Goal: Transaction & Acquisition: Purchase product/service

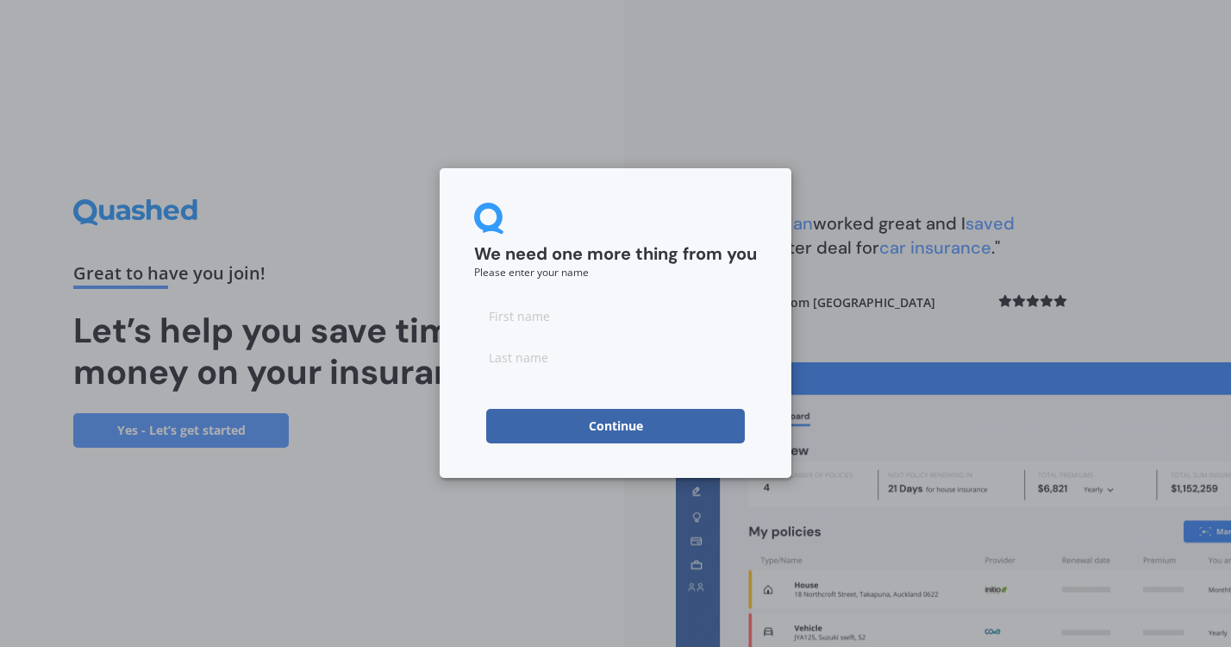
click at [556, 324] on input at bounding box center [615, 315] width 283 height 34
type input "[PERSON_NAME]"
click at [593, 352] on input at bounding box center [615, 357] width 283 height 34
type input "[PERSON_NAME]"
click at [601, 441] on button "Continue" at bounding box center [615, 426] width 259 height 34
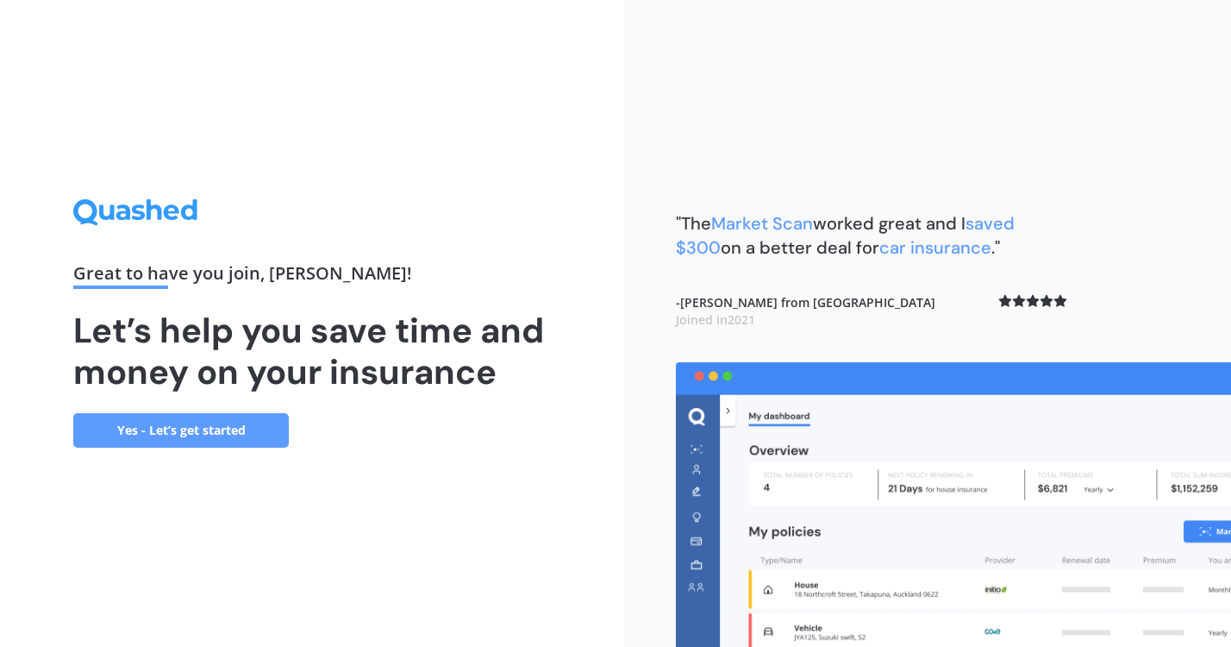
click at [210, 430] on link "Yes - Let’s get started" at bounding box center [181, 430] width 216 height 34
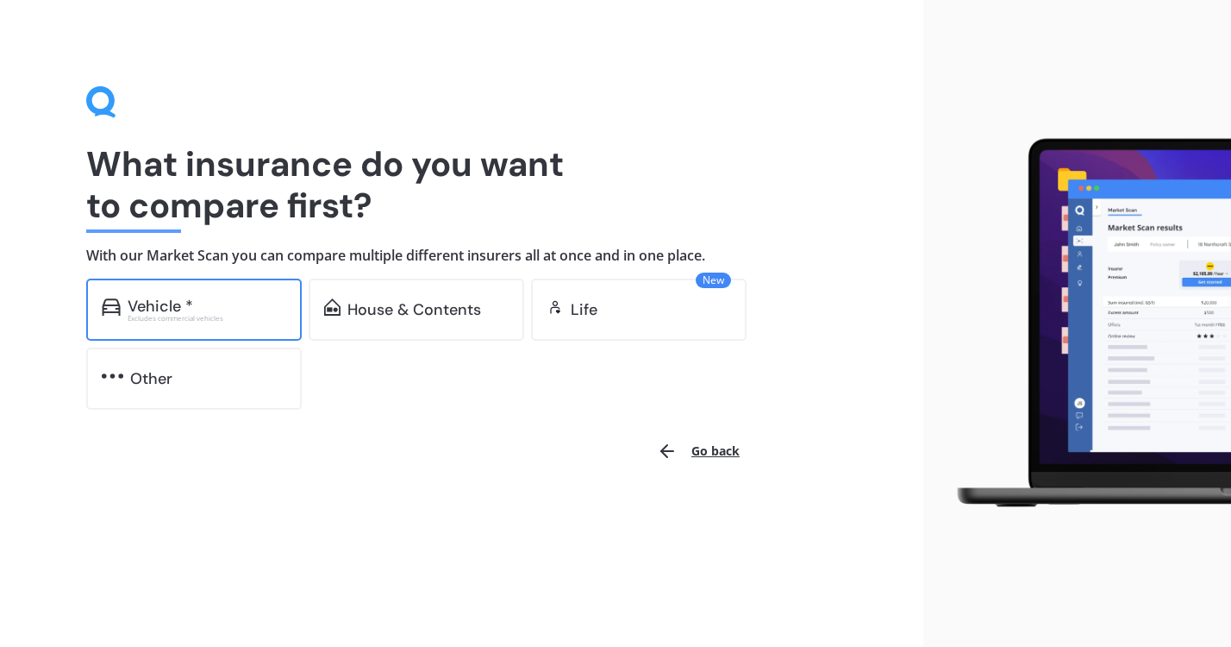
click at [204, 301] on div "Vehicle *" at bounding box center [207, 306] width 159 height 17
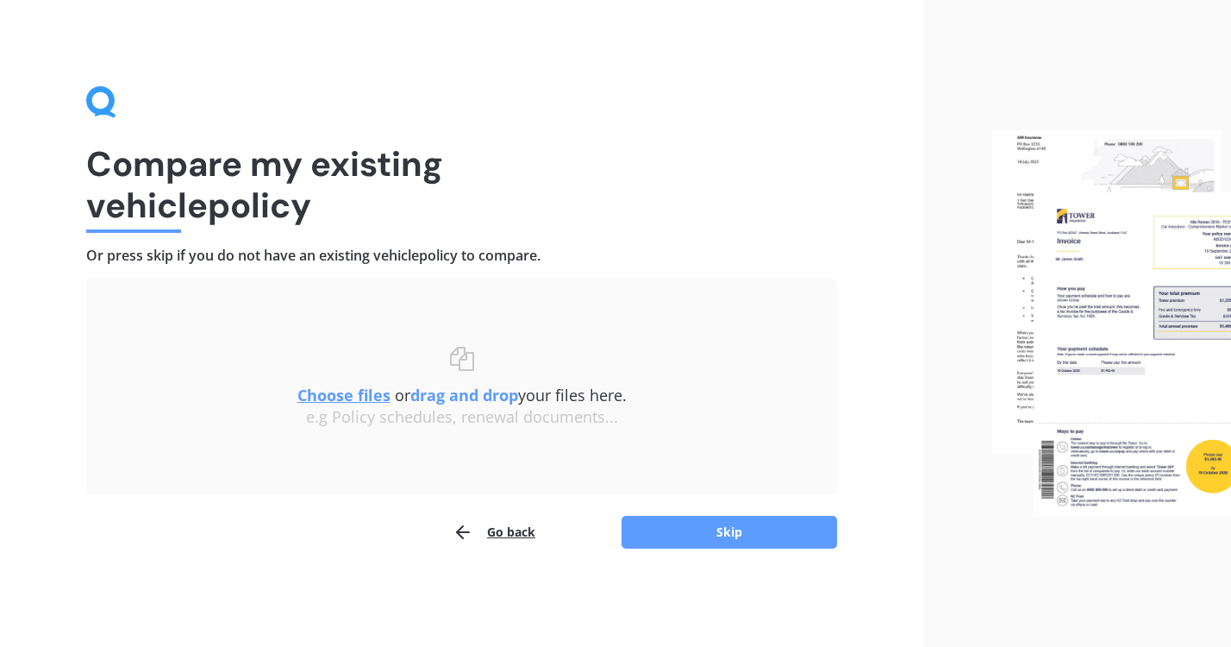
click at [355, 394] on u "Choose files" at bounding box center [344, 395] width 93 height 21
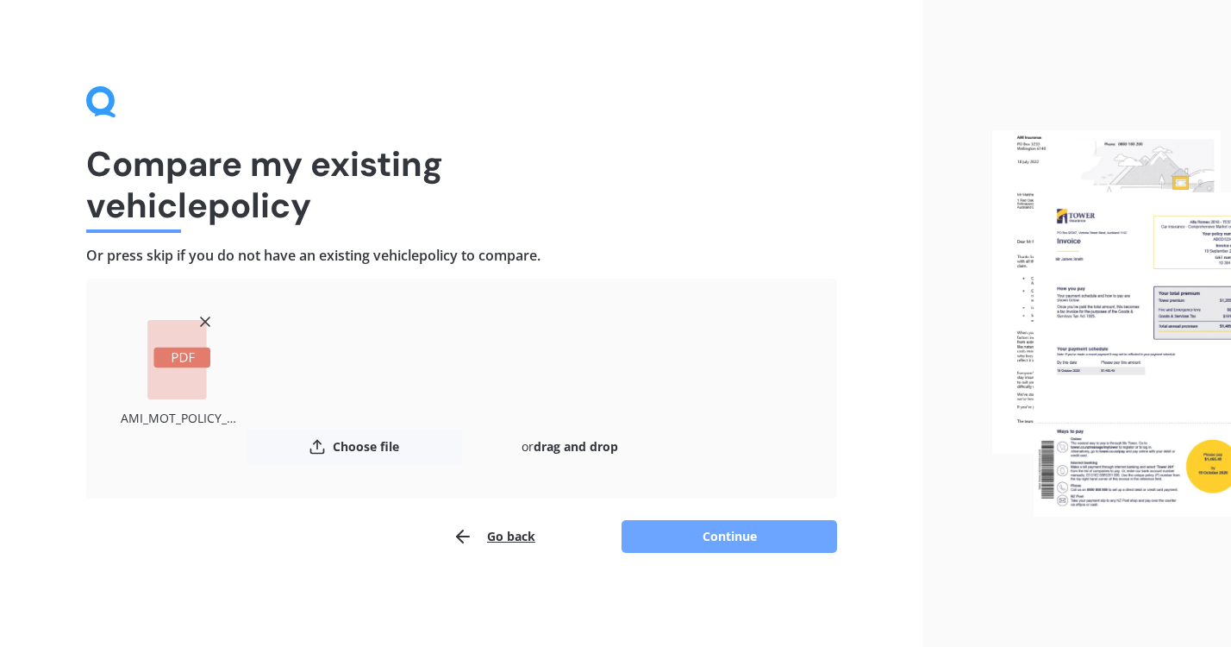
click at [713, 537] on button "Continue" at bounding box center [730, 536] width 216 height 33
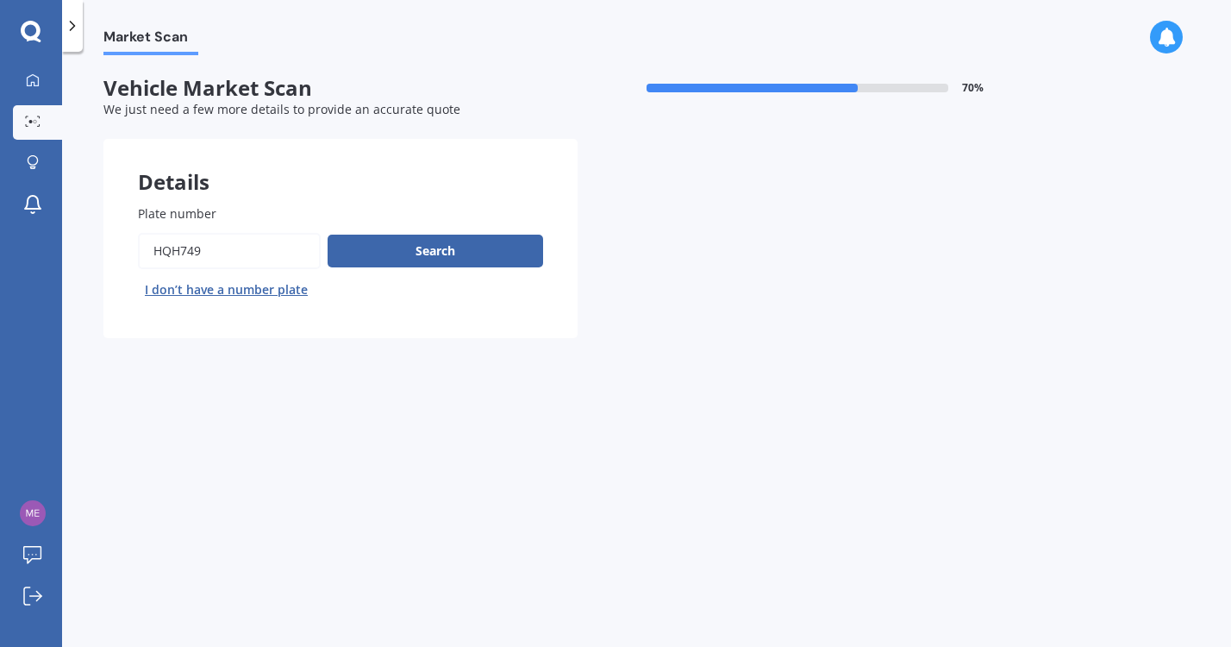
click at [196, 255] on input "Plate number" at bounding box center [229, 251] width 183 height 36
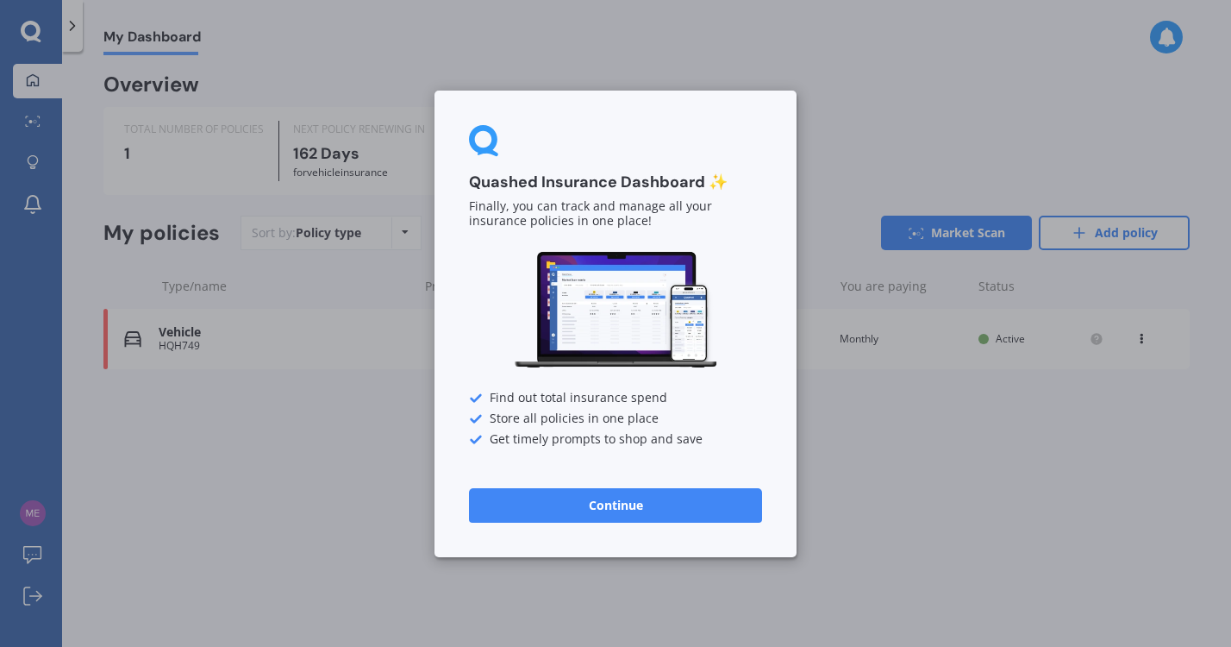
click at [624, 505] on button "Continue" at bounding box center [615, 504] width 293 height 34
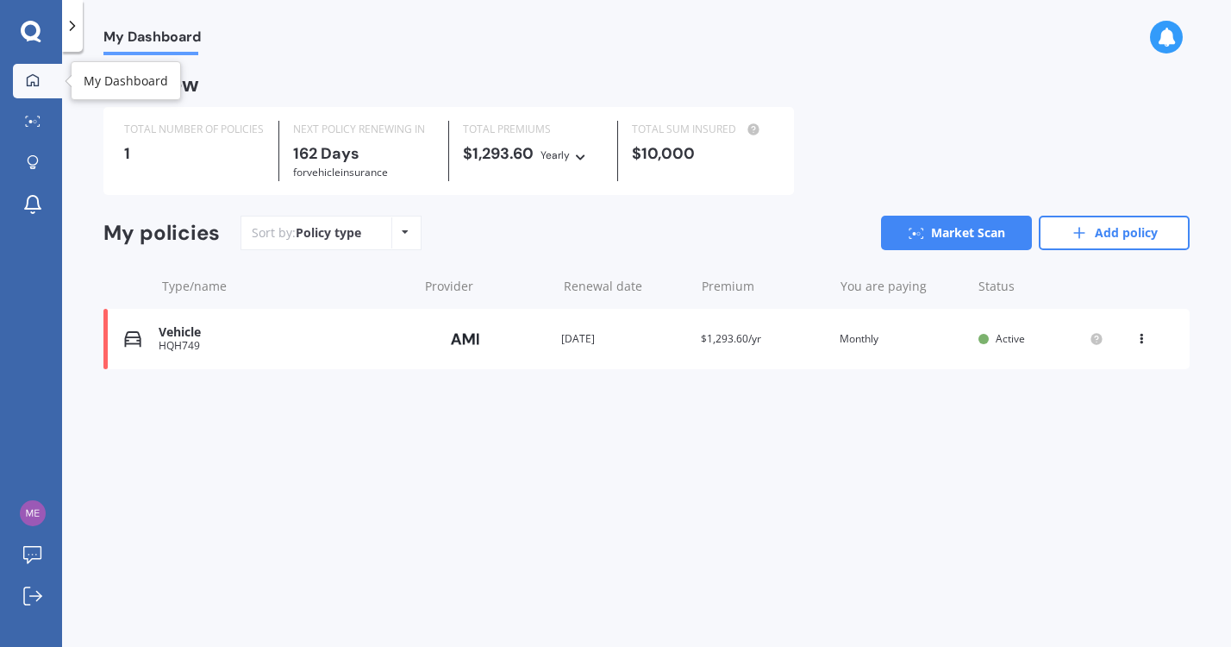
click at [29, 85] on icon at bounding box center [33, 79] width 12 height 12
click at [1094, 228] on link "Add policy" at bounding box center [1114, 233] width 151 height 34
click at [1144, 336] on icon at bounding box center [1142, 335] width 12 height 10
click at [1122, 404] on div "Delete" at bounding box center [1103, 406] width 171 height 34
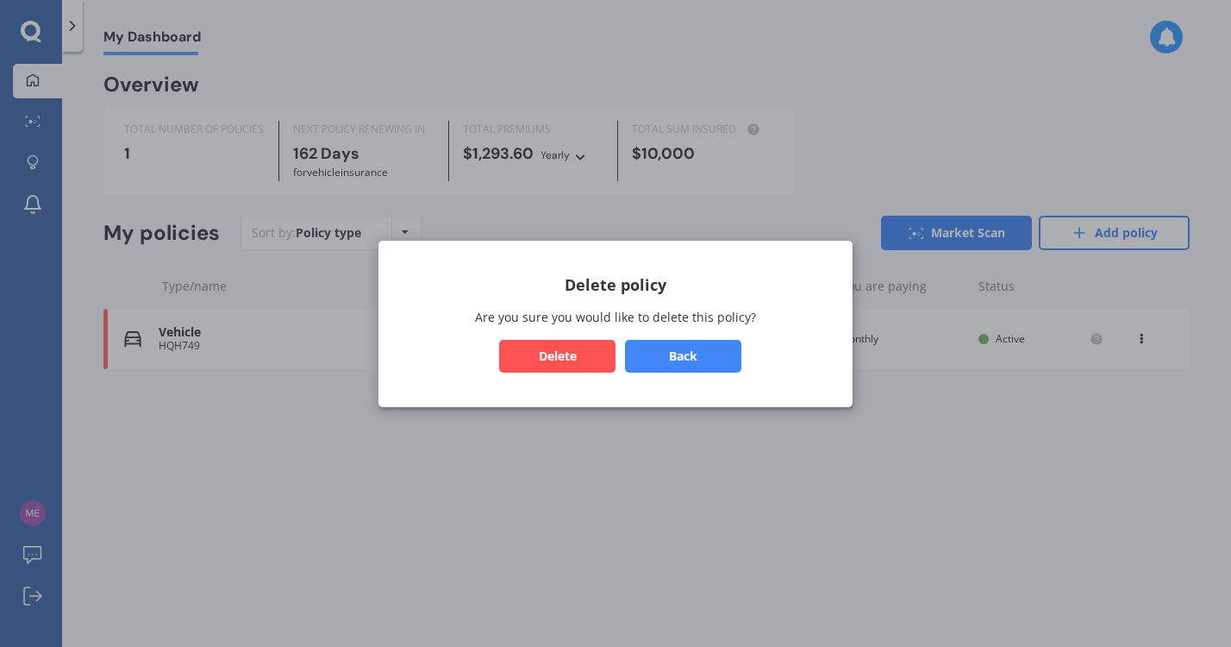
click at [581, 366] on button "Delete" at bounding box center [557, 355] width 116 height 33
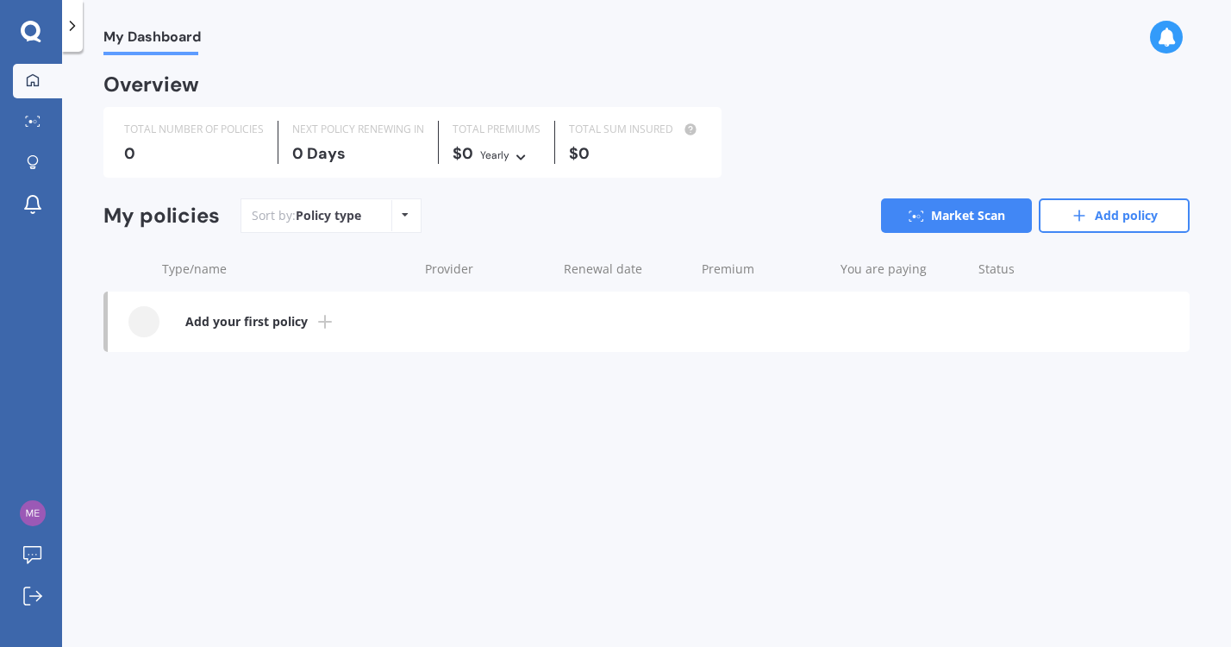
click at [28, 34] on icon at bounding box center [31, 32] width 21 height 22
click at [30, 33] on icon at bounding box center [31, 32] width 21 height 22
click at [38, 149] on link "Explore insurance" at bounding box center [37, 164] width 49 height 34
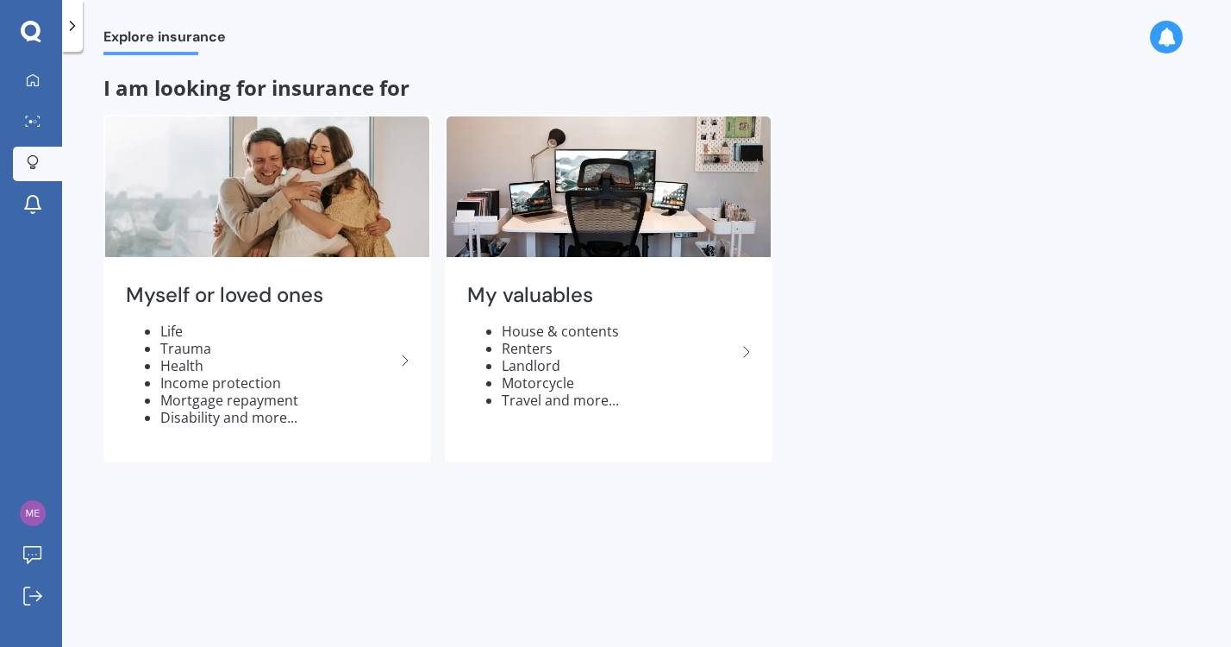
click at [31, 37] on icon at bounding box center [31, 31] width 20 height 20
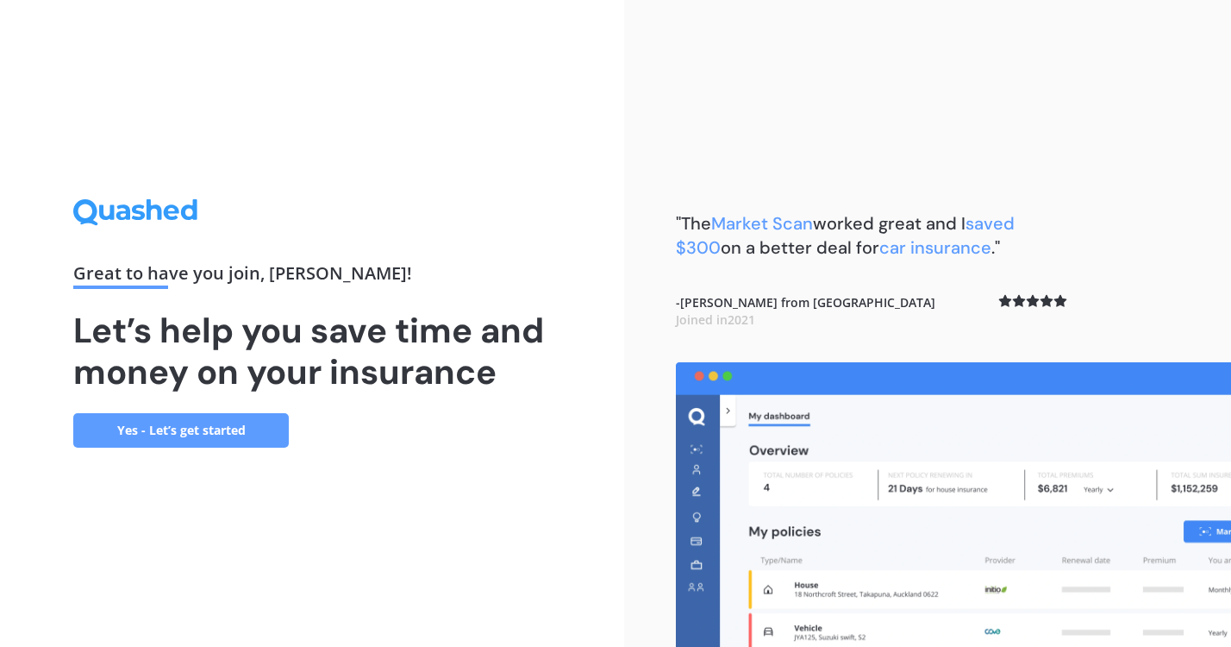
click at [224, 445] on link "Yes - Let’s get started" at bounding box center [181, 430] width 216 height 34
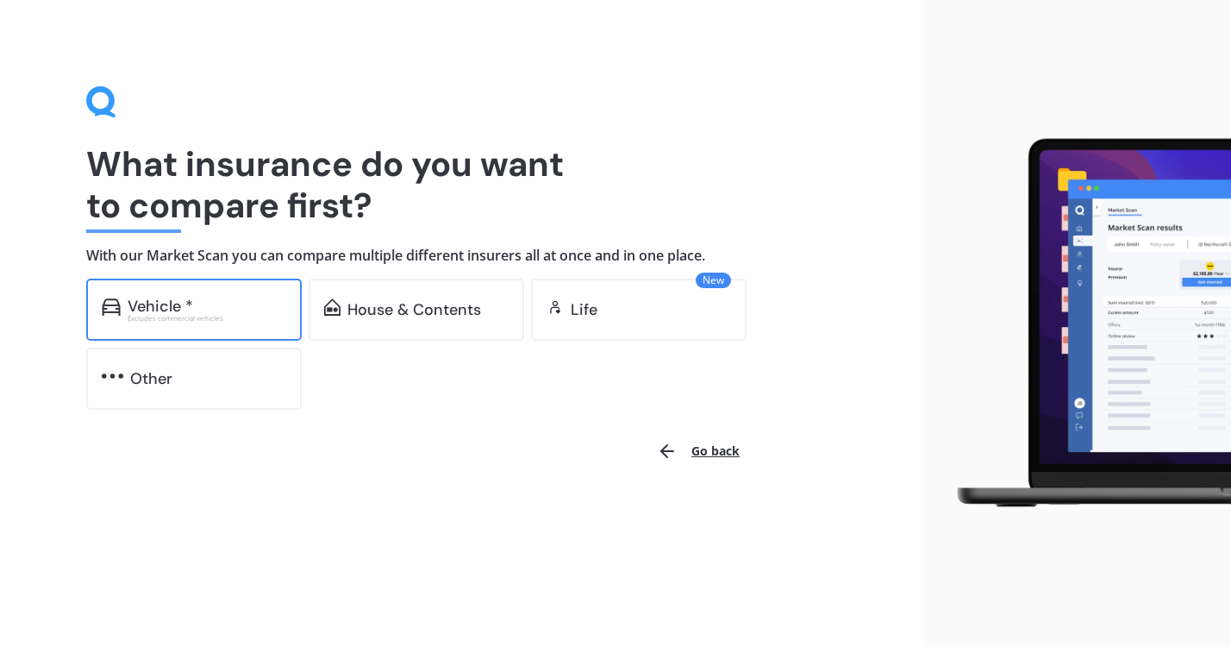
click at [183, 327] on div "Vehicle * Excludes commercial vehicles" at bounding box center [194, 310] width 216 height 62
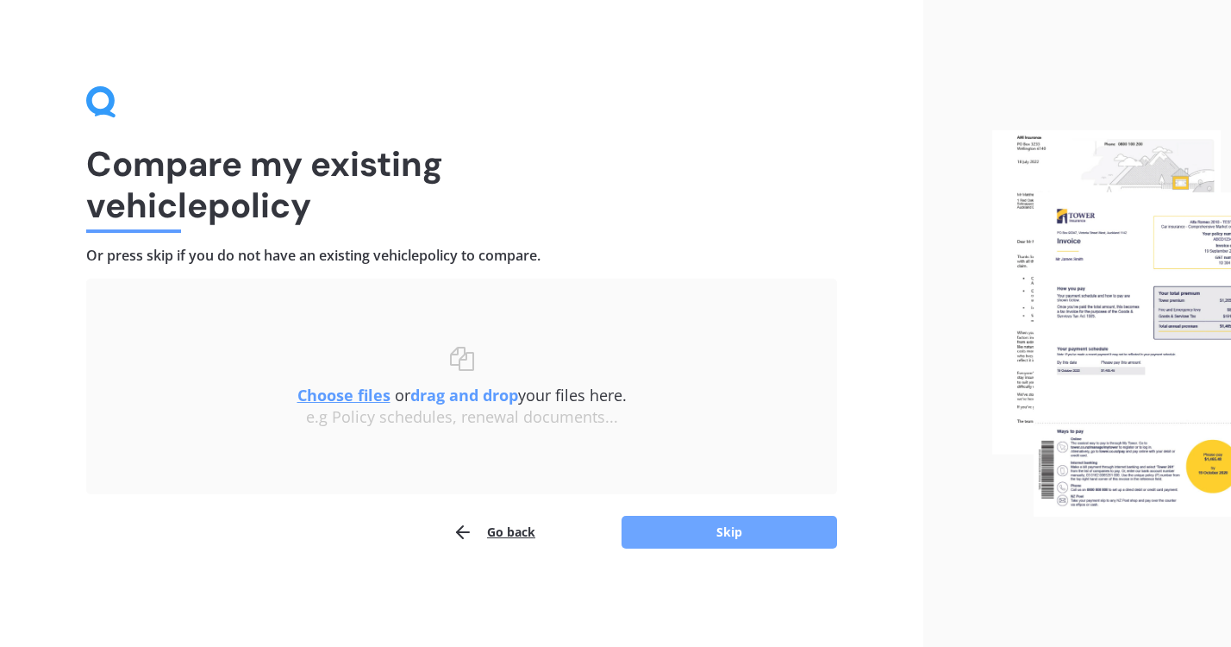
click at [739, 542] on button "Skip" at bounding box center [730, 532] width 216 height 33
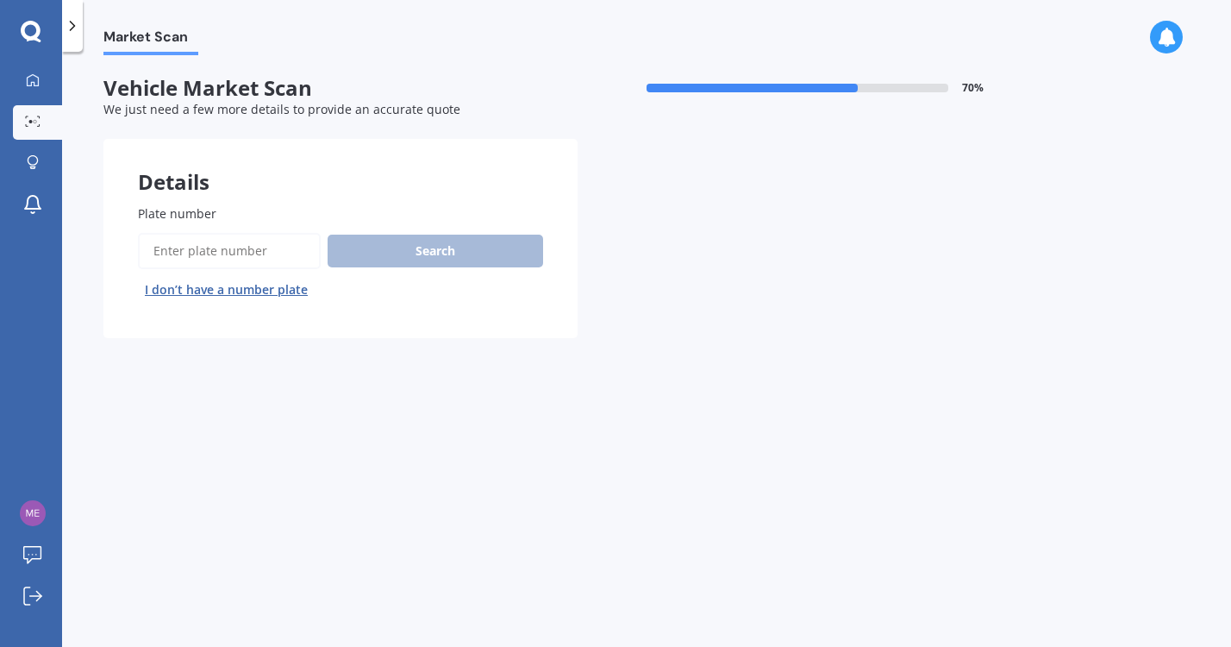
click at [251, 240] on input "Plate number" at bounding box center [229, 251] width 183 height 36
type input "RKQ502"
click at [369, 256] on button "Search" at bounding box center [436, 251] width 216 height 33
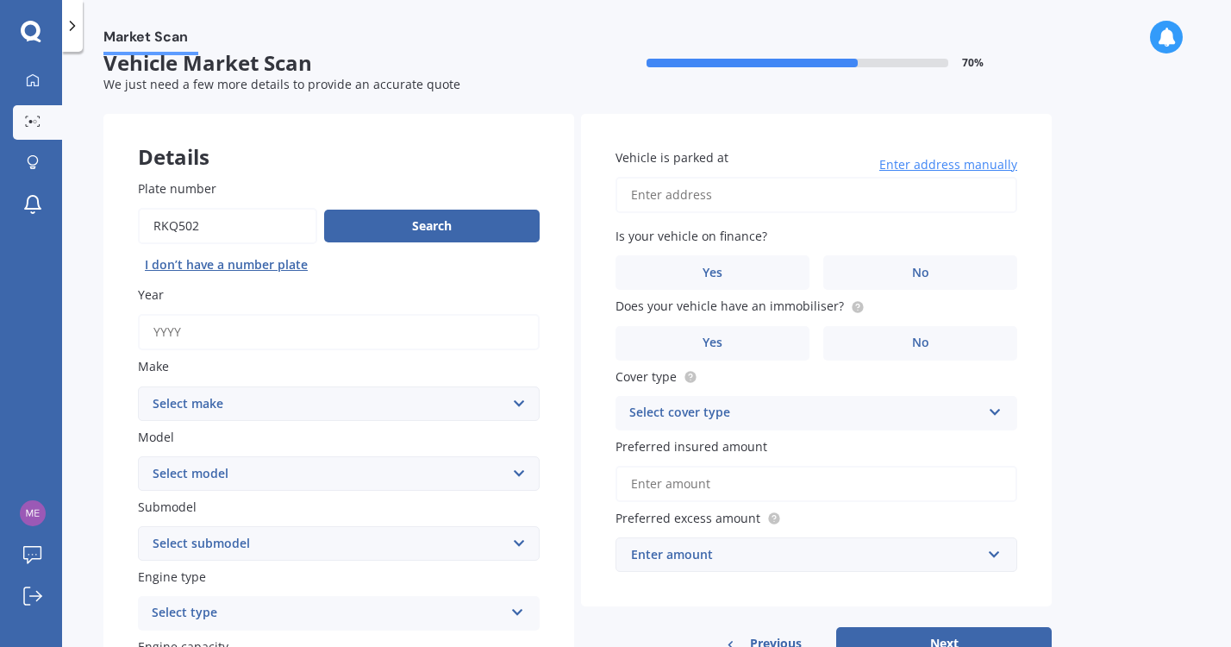
scroll to position [31, 0]
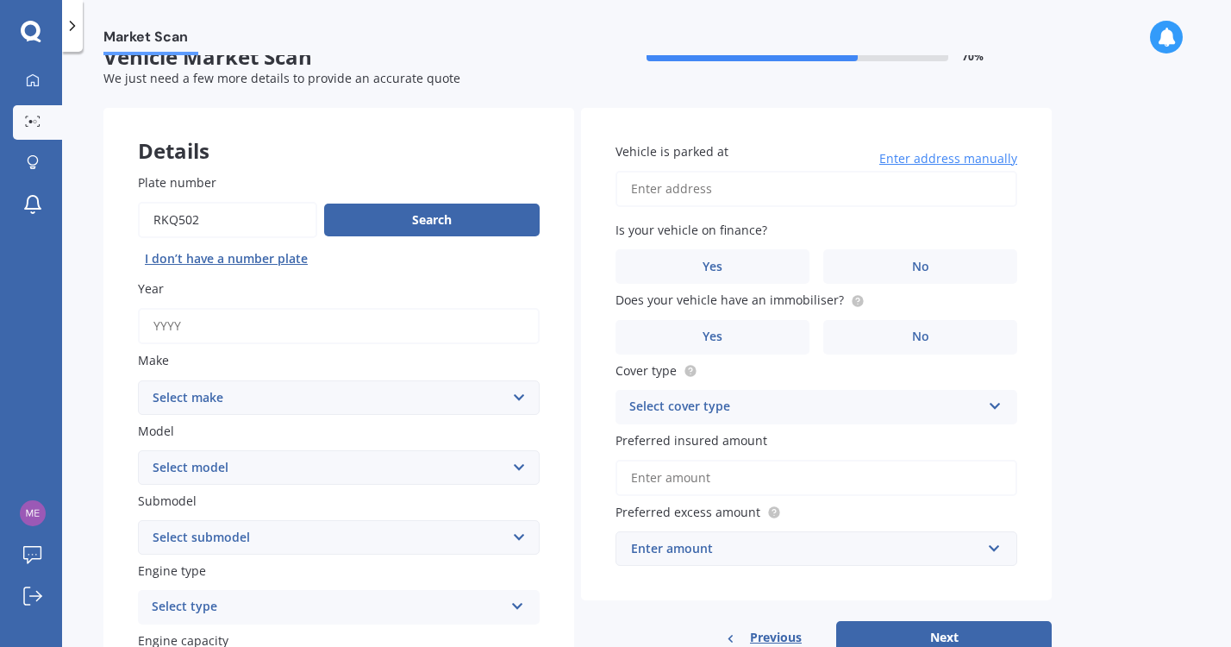
click at [316, 332] on input "Year" at bounding box center [339, 326] width 402 height 36
type input "2015"
click at [285, 410] on select "Select make AC ALFA ROMEO ASTON MARTIN AUDI AUSTIN BEDFORD Bentley BMW BYD CADI…" at bounding box center [339, 397] width 402 height 34
select select "MAZDA"
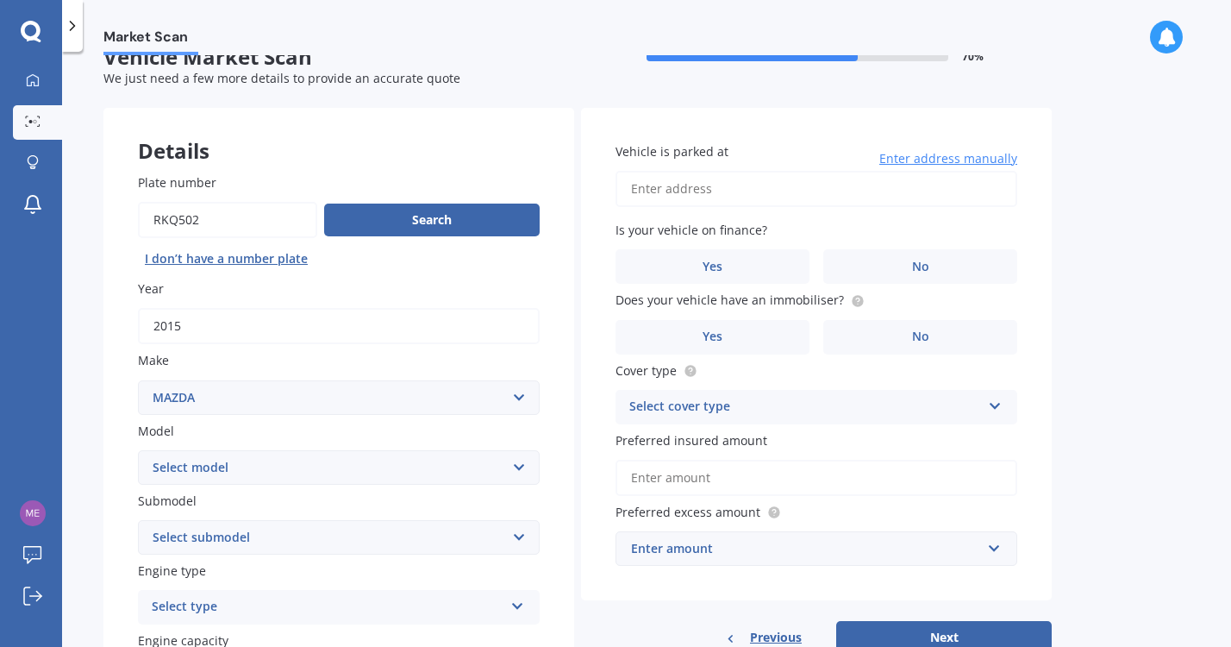
click at [232, 473] on select "Select model 121 2 3 323 323 / Familia 6 626 929 Atenza Autozam Axela AZ3 B2000…" at bounding box center [339, 467] width 402 height 34
select select "CX5"
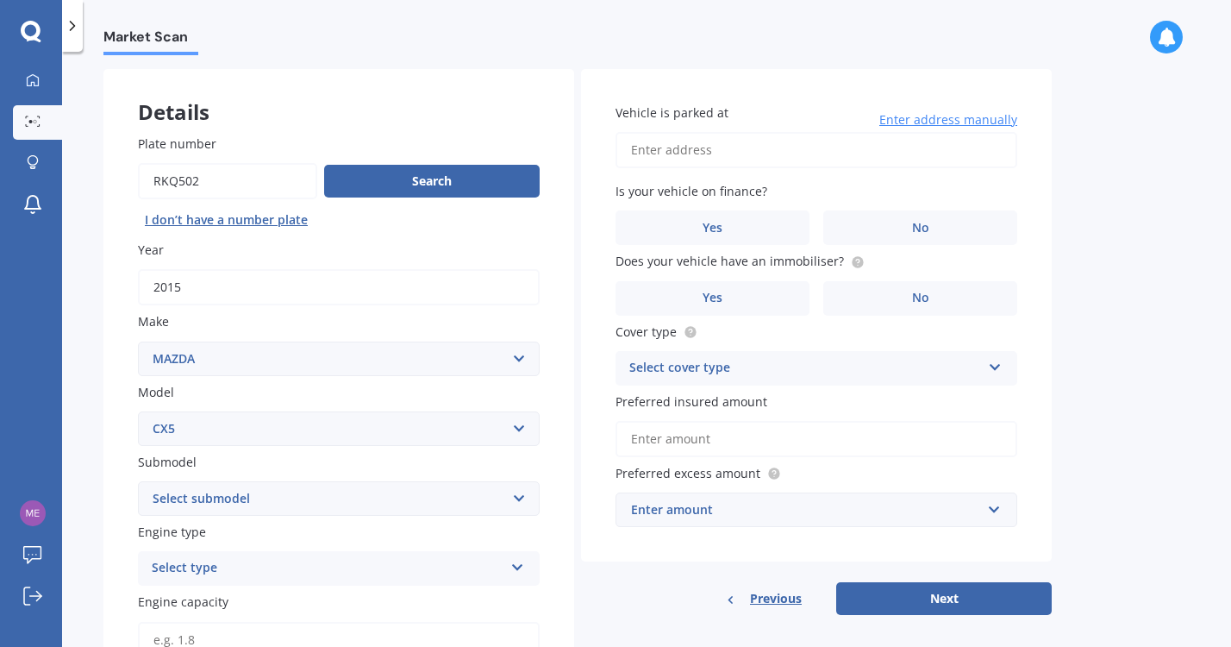
scroll to position [74, 0]
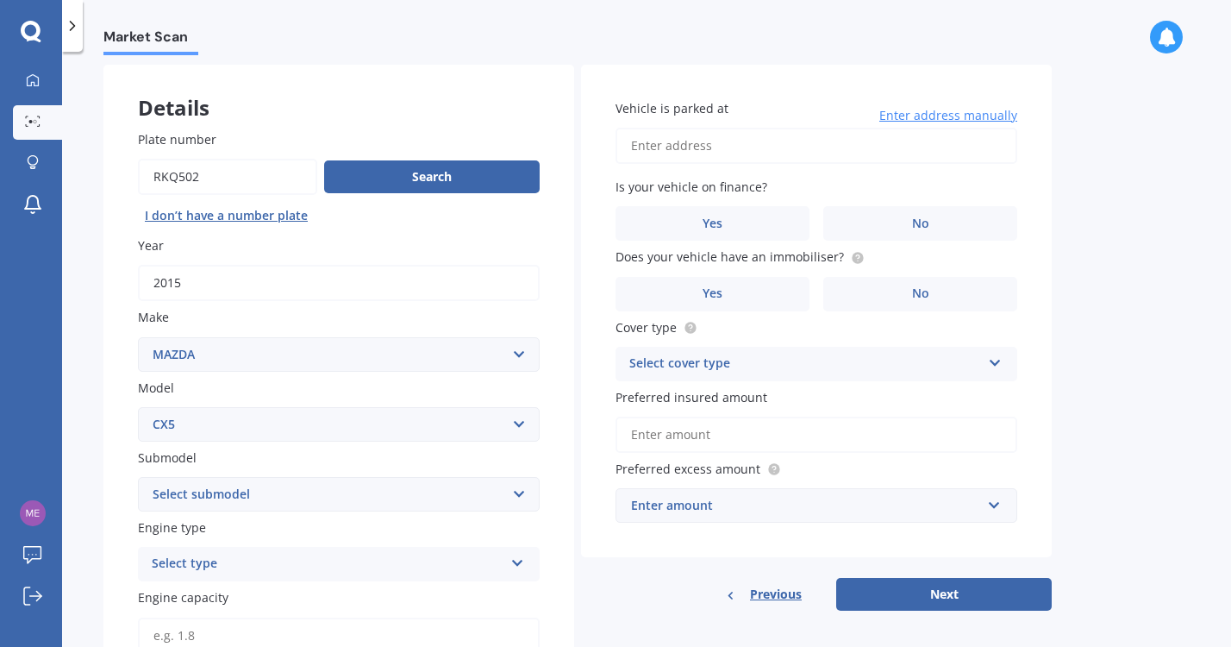
click at [253, 502] on select "Select submodel 2.2 Diesel 2WD XD 2.5S 4WD Diesel Limited 4WD GSX 2.2 Diesel St…" at bounding box center [339, 494] width 402 height 34
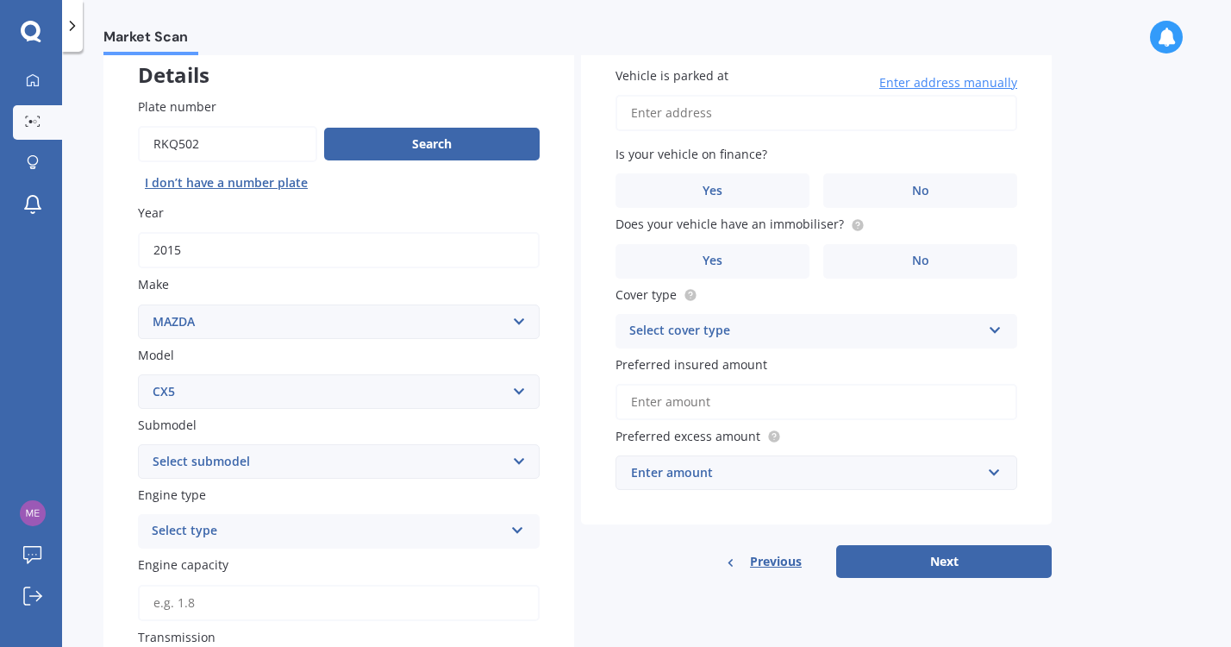
scroll to position [122, 0]
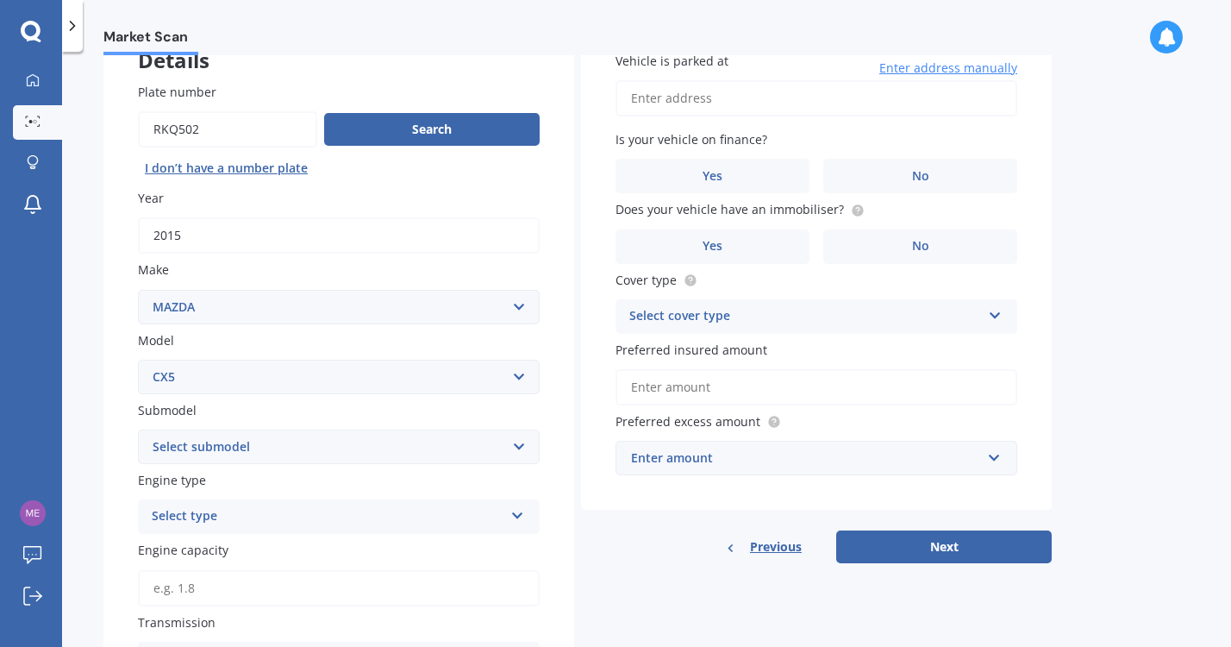
click at [287, 520] on div "Select type" at bounding box center [328, 516] width 352 height 21
click at [280, 404] on div "Petrol" at bounding box center [339, 389] width 400 height 31
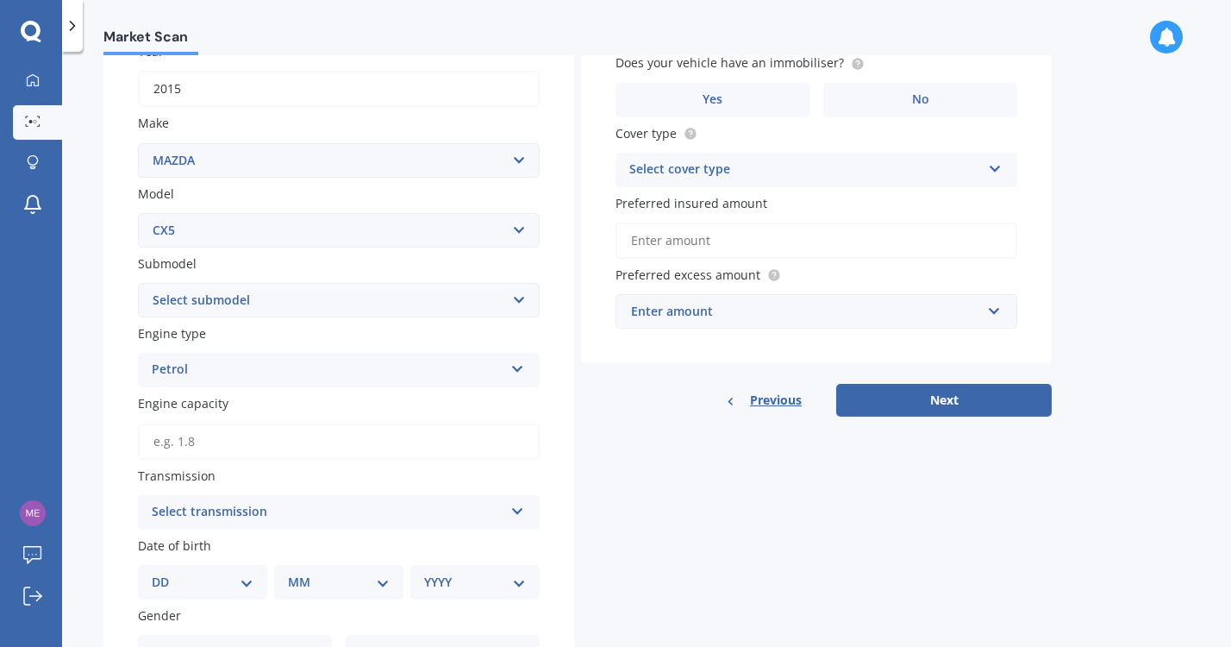
scroll to position [272, 0]
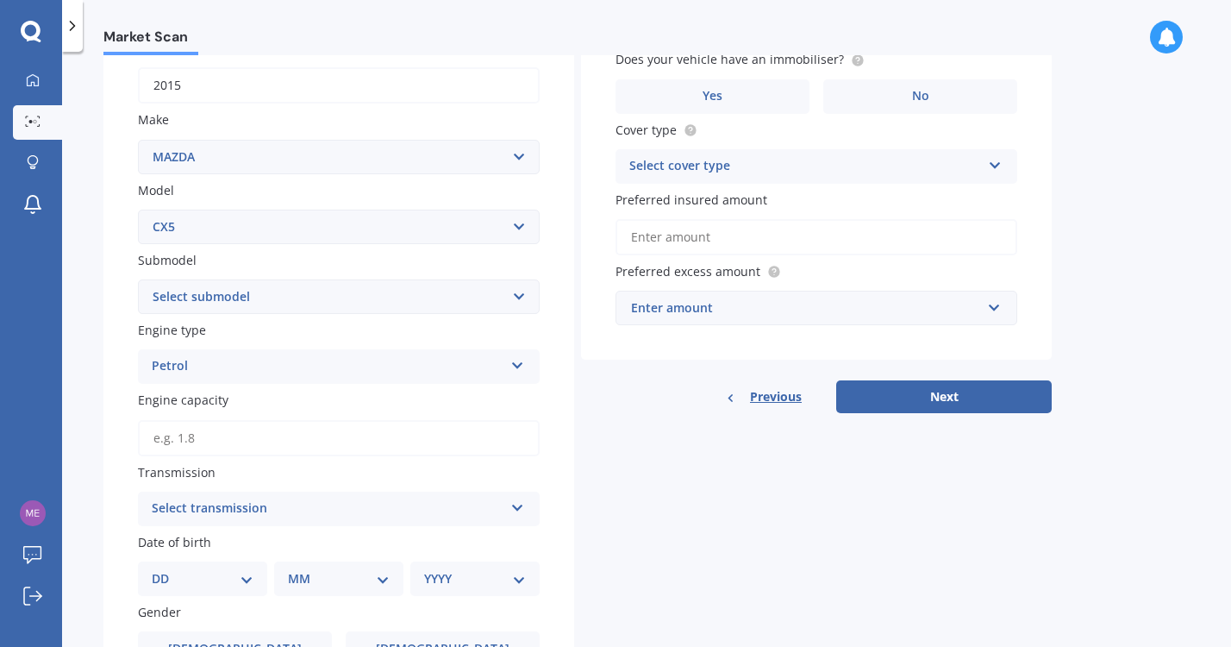
click at [247, 438] on input "Engine capacity" at bounding box center [339, 438] width 402 height 36
type input "2.0"
click at [639, 475] on div "Details Plate number Search I don’t have a number plate Year 2015 Make Select m…" at bounding box center [577, 388] width 949 height 1043
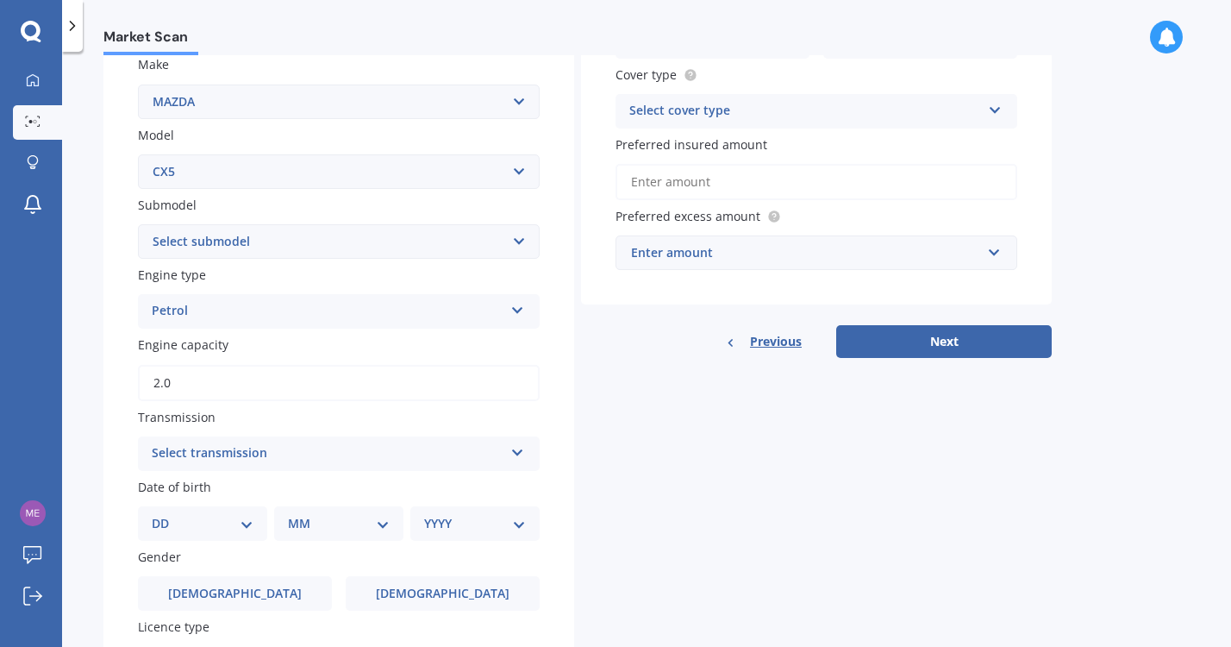
click at [496, 469] on div "Select transmission Auto Manual Other" at bounding box center [339, 453] width 402 height 34
click at [437, 493] on div "Auto" at bounding box center [339, 487] width 400 height 31
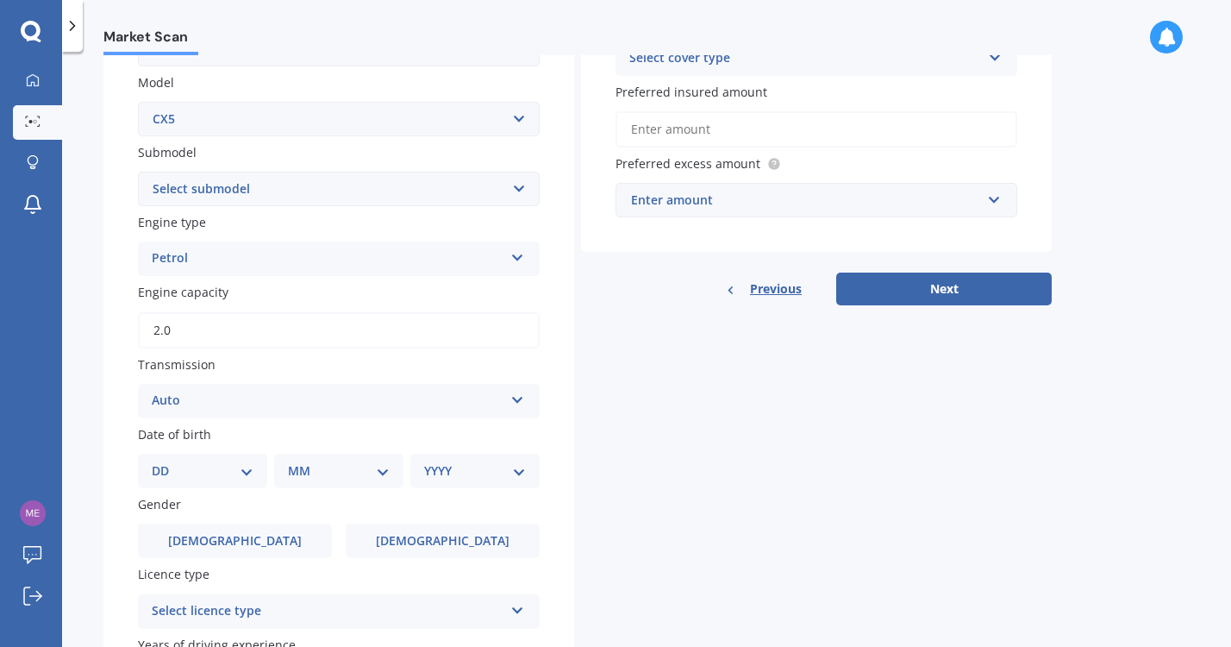
scroll to position [389, 0]
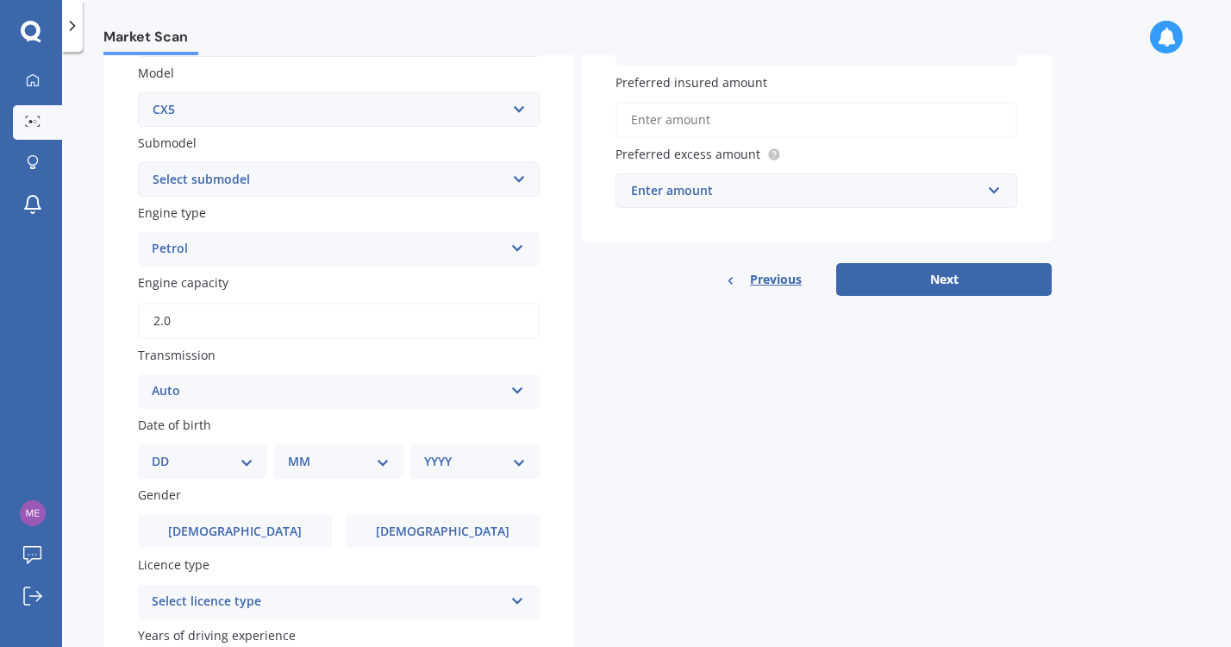
click at [234, 460] on select "DD 01 02 03 04 05 06 07 08 09 10 11 12 13 14 15 16 17 18 19 20 21 22 23 24 25 2…" at bounding box center [203, 461] width 102 height 19
select select "14"
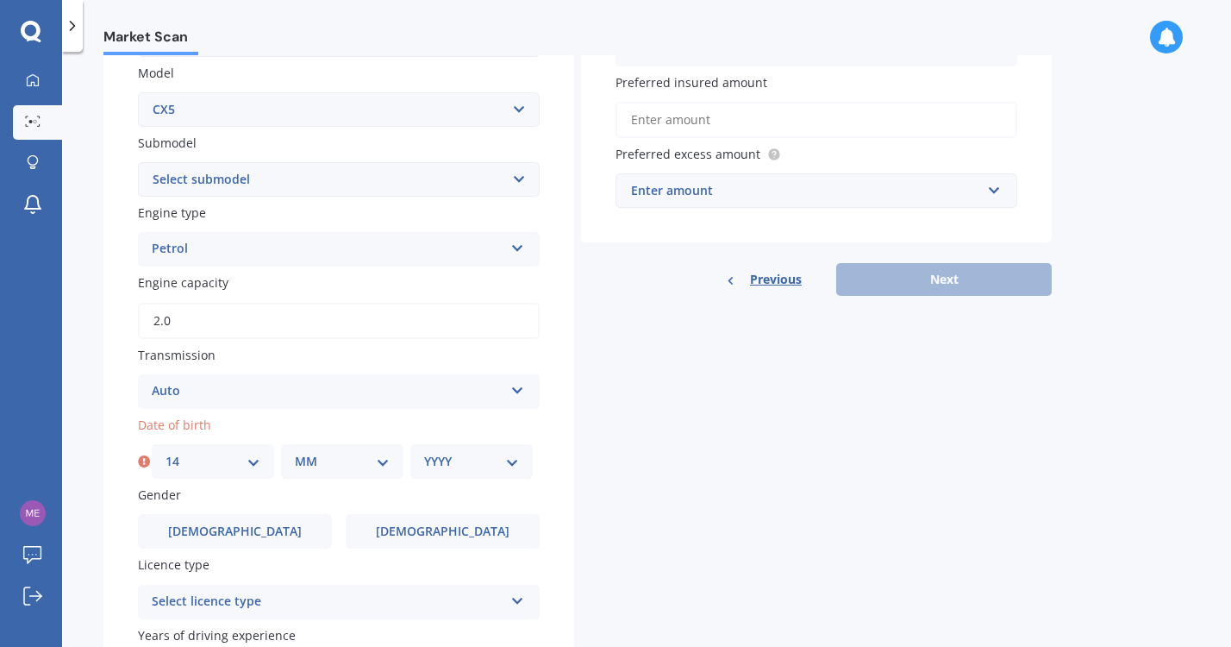
click at [308, 463] on select "MM 01 02 03 04 05 06 07 08 09 10 11 12" at bounding box center [342, 461] width 95 height 19
click at [333, 471] on select "MM 01 02 03 04 05 06 07 08 09 10 11 12" at bounding box center [342, 461] width 95 height 19
select select "05"
click at [479, 460] on select "YYYY 2025 2024 2023 2022 2021 2020 2019 2018 2017 2016 2015 2014 2013 2012 2011…" at bounding box center [471, 461] width 95 height 19
select select "2000"
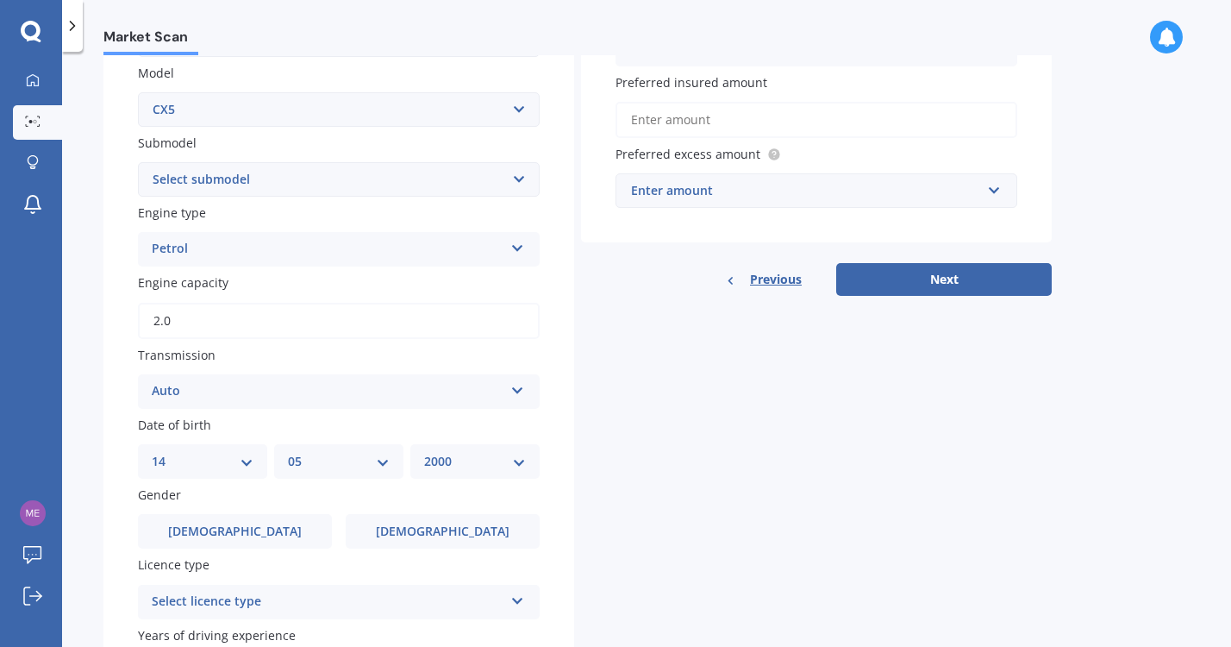
scroll to position [446, 0]
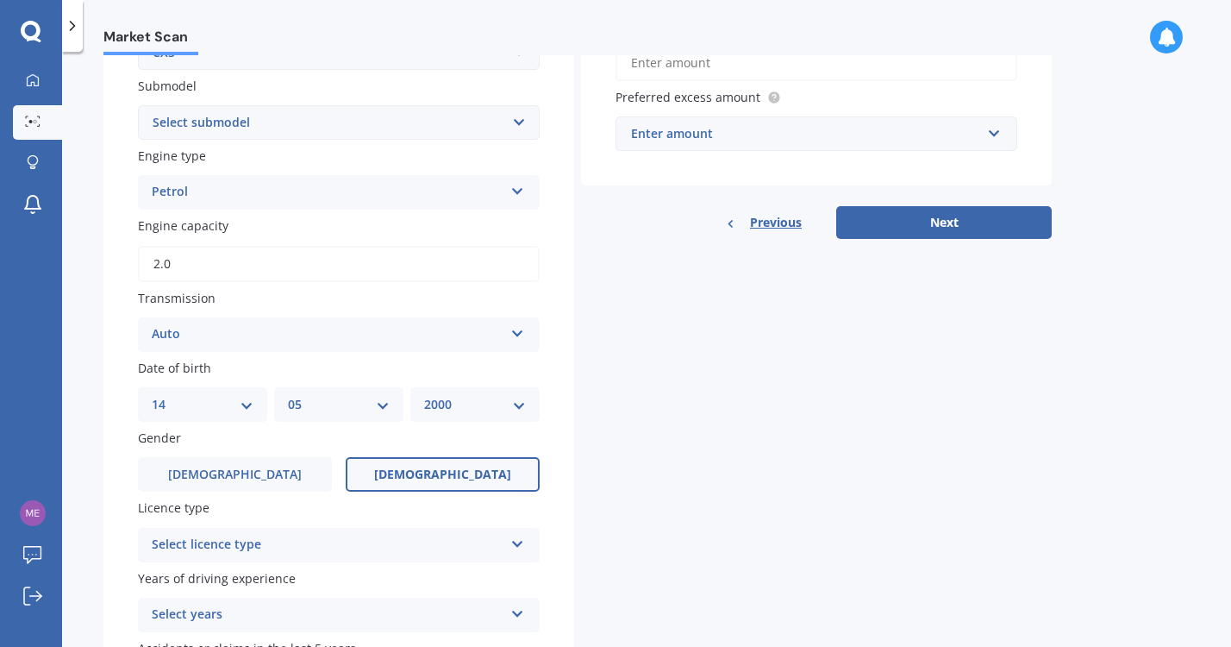
click at [467, 492] on label "Female" at bounding box center [443, 474] width 194 height 34
click at [0, 0] on input "Female" at bounding box center [0, 0] width 0 height 0
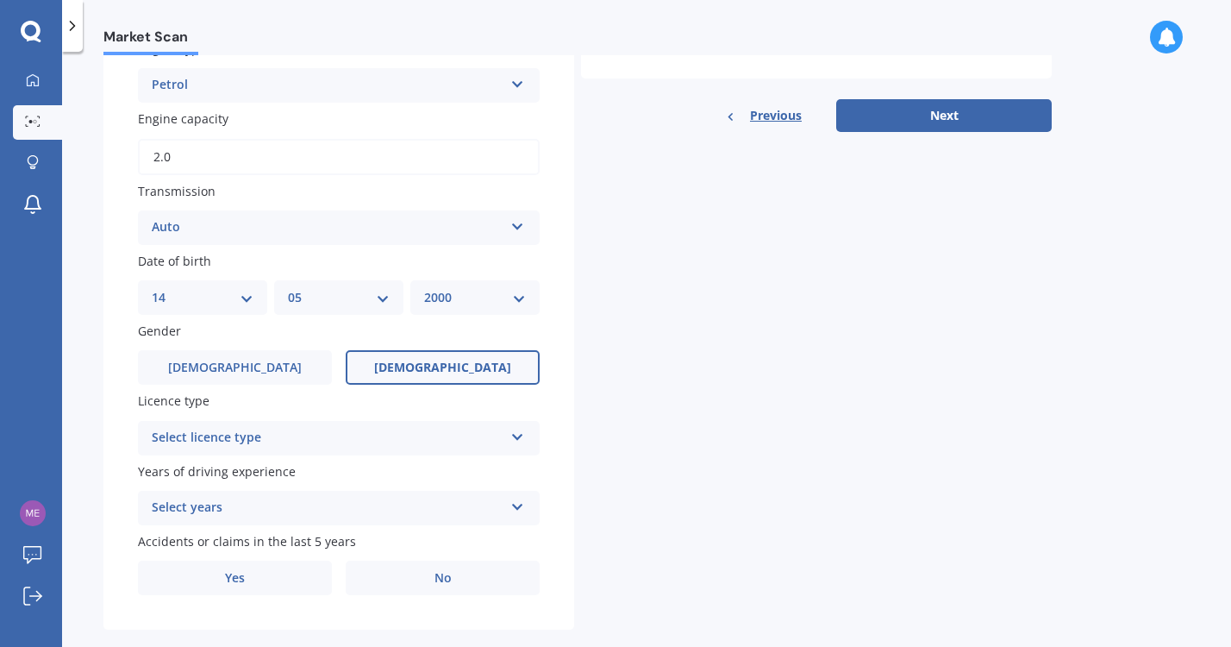
scroll to position [563, 0]
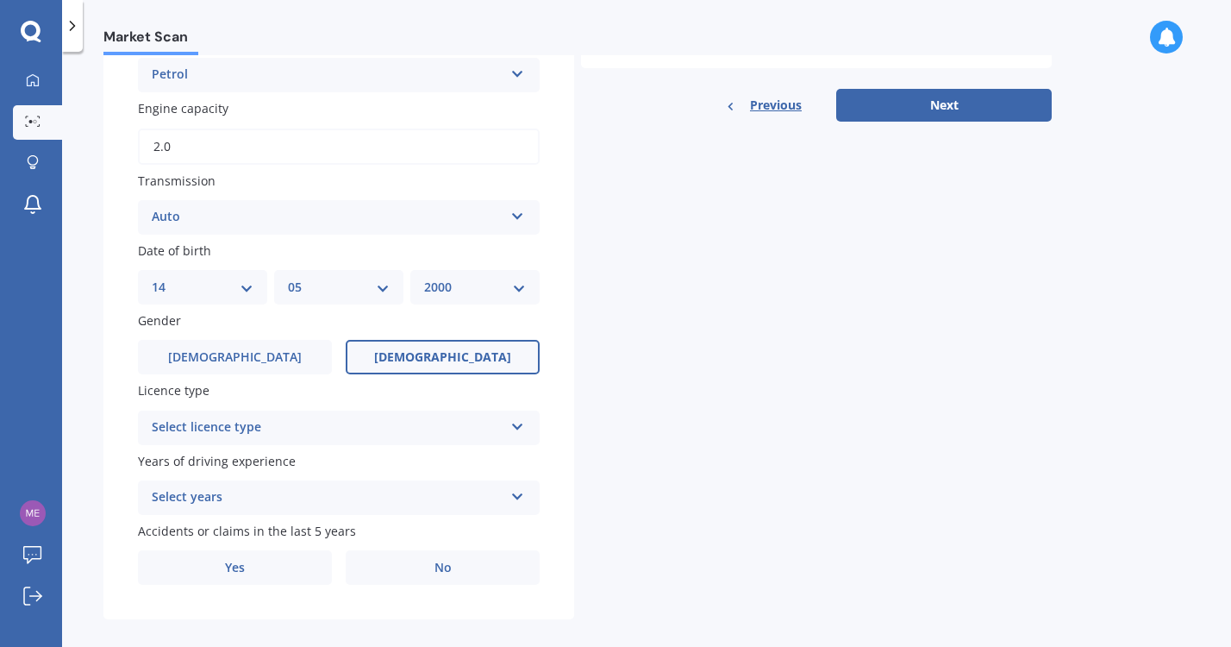
click at [494, 423] on div "Select licence type" at bounding box center [328, 427] width 352 height 21
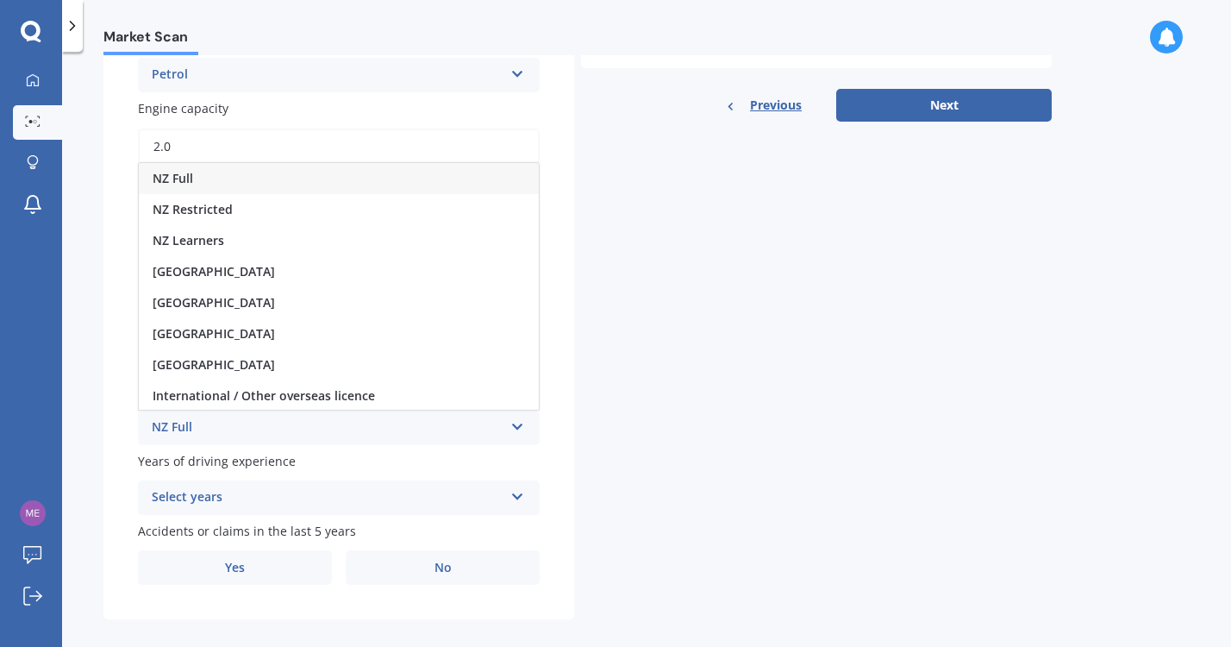
click at [431, 187] on div "NZ Full" at bounding box center [339, 178] width 400 height 31
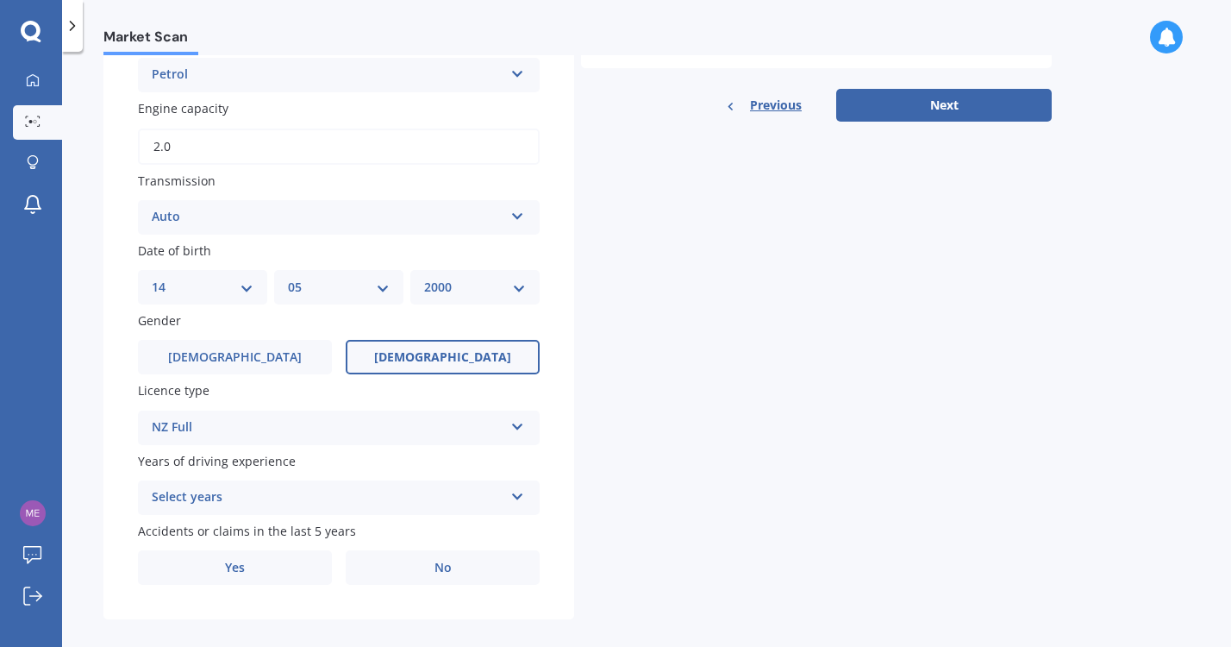
scroll to position [586, 0]
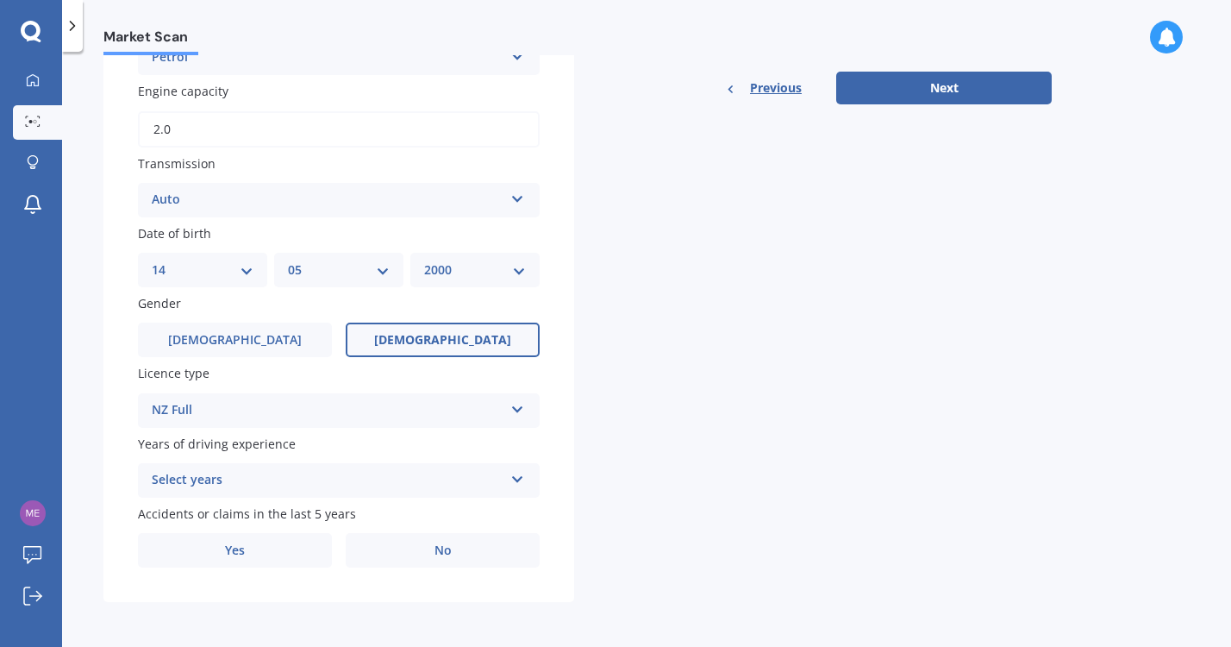
click at [469, 486] on div "Select years" at bounding box center [328, 480] width 352 height 21
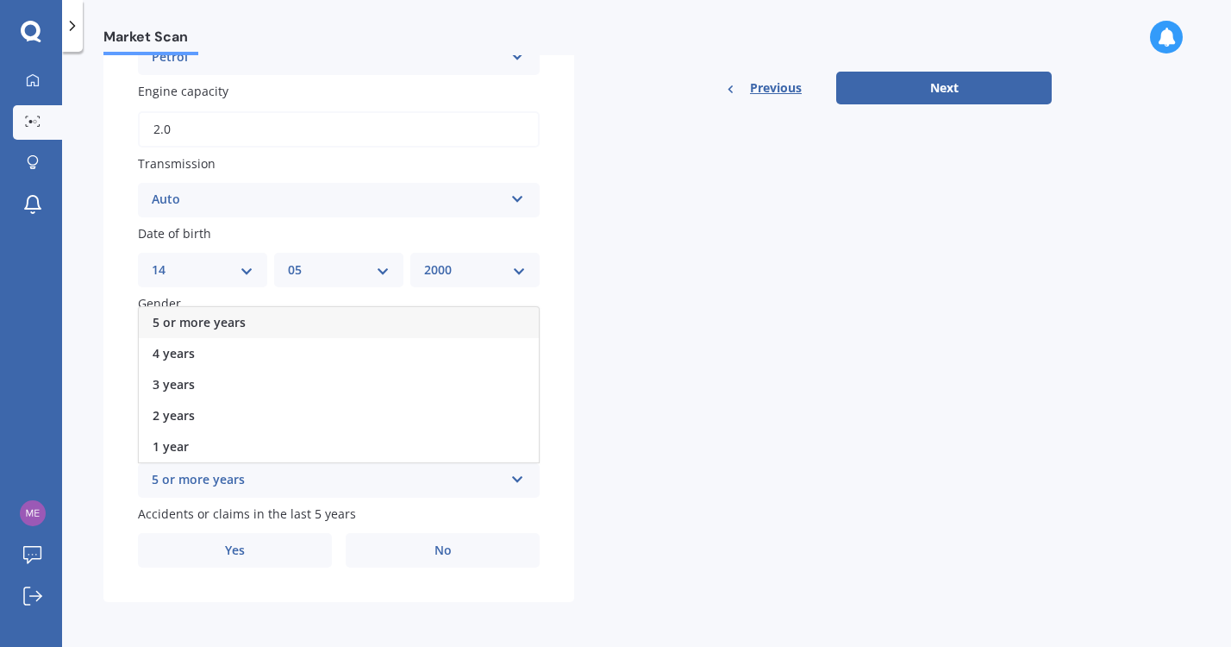
click at [427, 326] on div "5 or more years" at bounding box center [339, 322] width 400 height 31
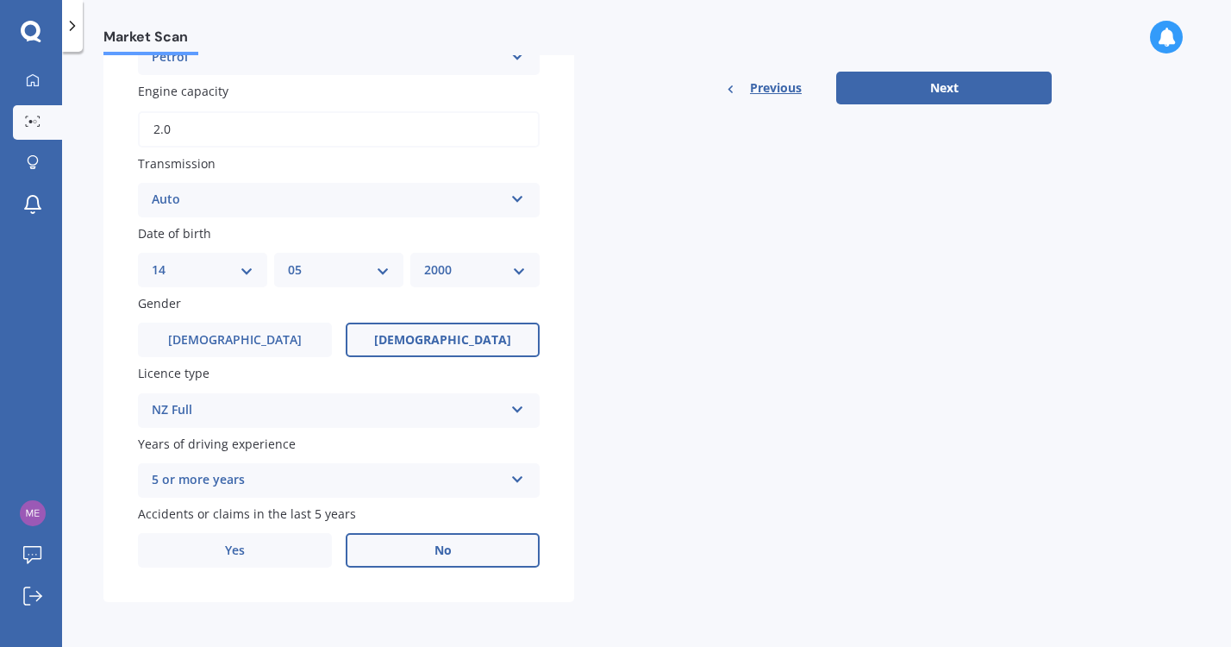
click at [372, 546] on label "No" at bounding box center [443, 550] width 194 height 34
click at [0, 0] on input "No" at bounding box center [0, 0] width 0 height 0
click at [904, 94] on button "Next" at bounding box center [944, 88] width 216 height 33
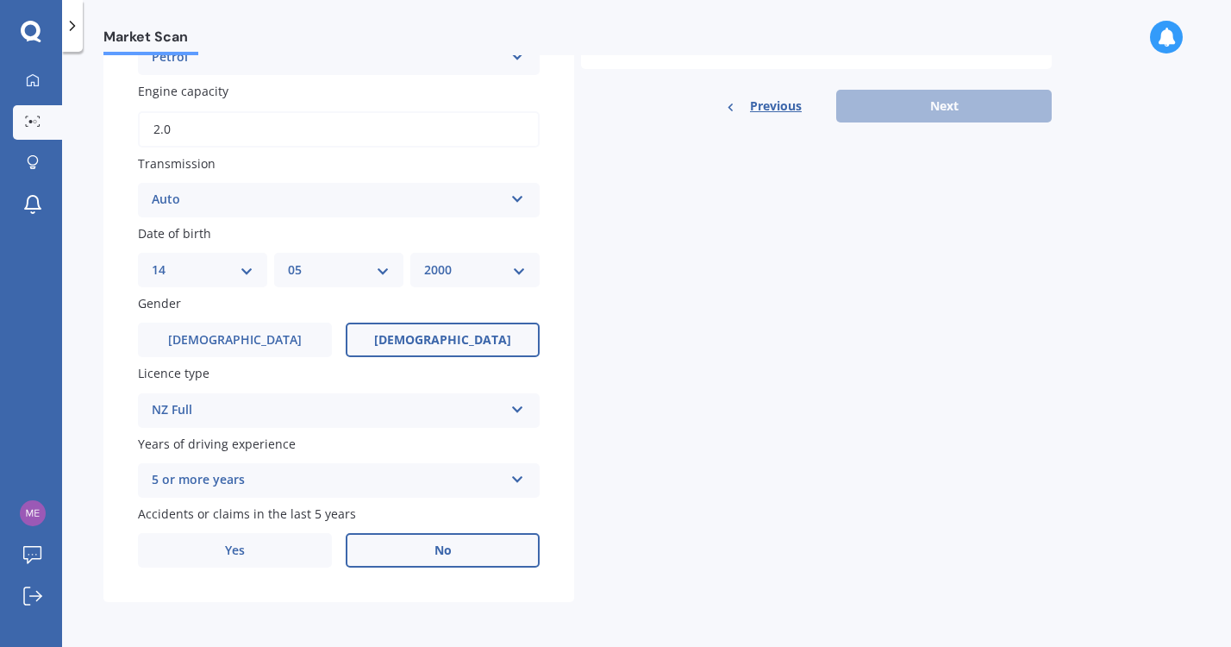
scroll to position [158, 0]
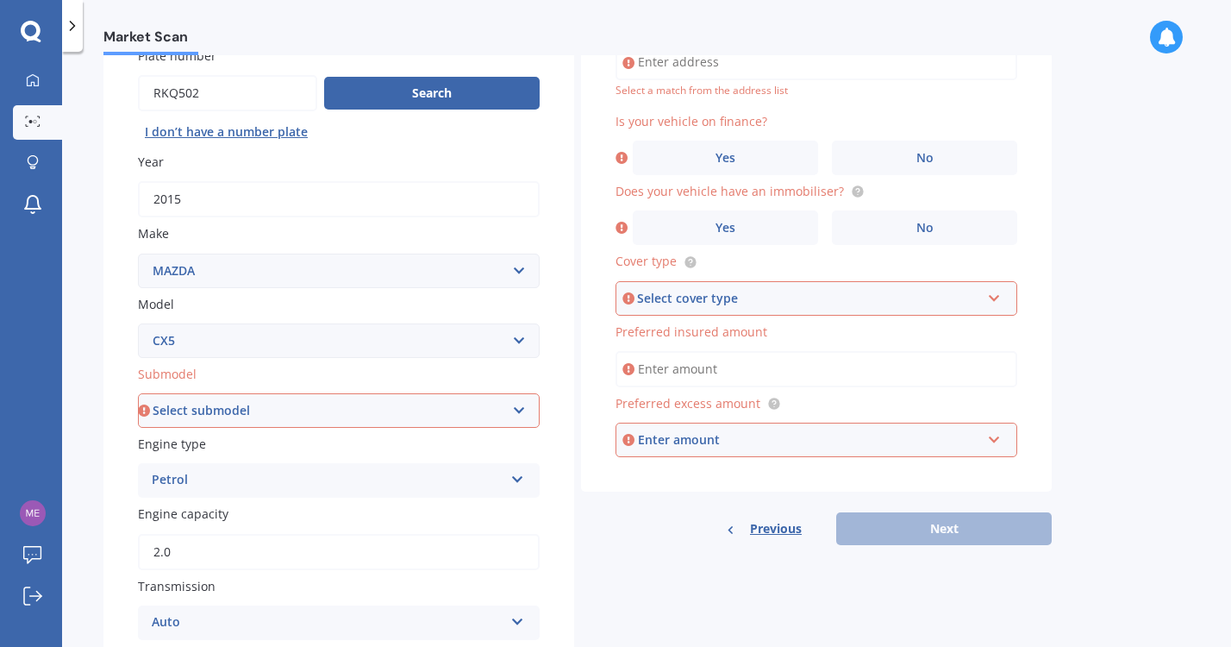
click at [517, 411] on select "Select submodel 2.2 Diesel 2WD XD 2.5S 4WD Diesel Limited 4WD GSX 2.2 Diesel St…" at bounding box center [339, 410] width 402 height 34
